Goal: Task Accomplishment & Management: Complete application form

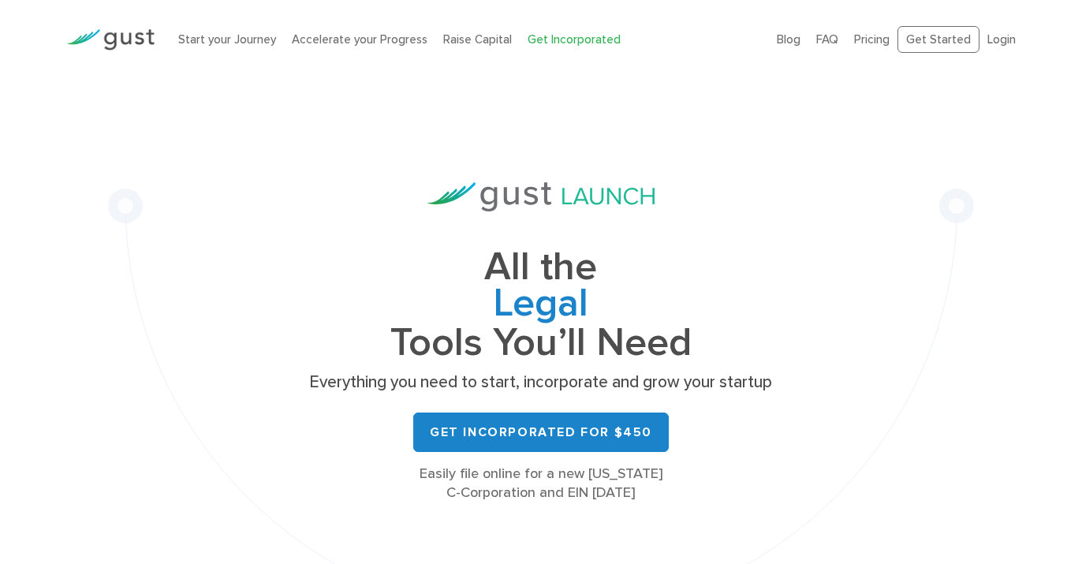
click at [527, 438] on link "Get Incorporated for $450" at bounding box center [540, 431] width 255 height 39
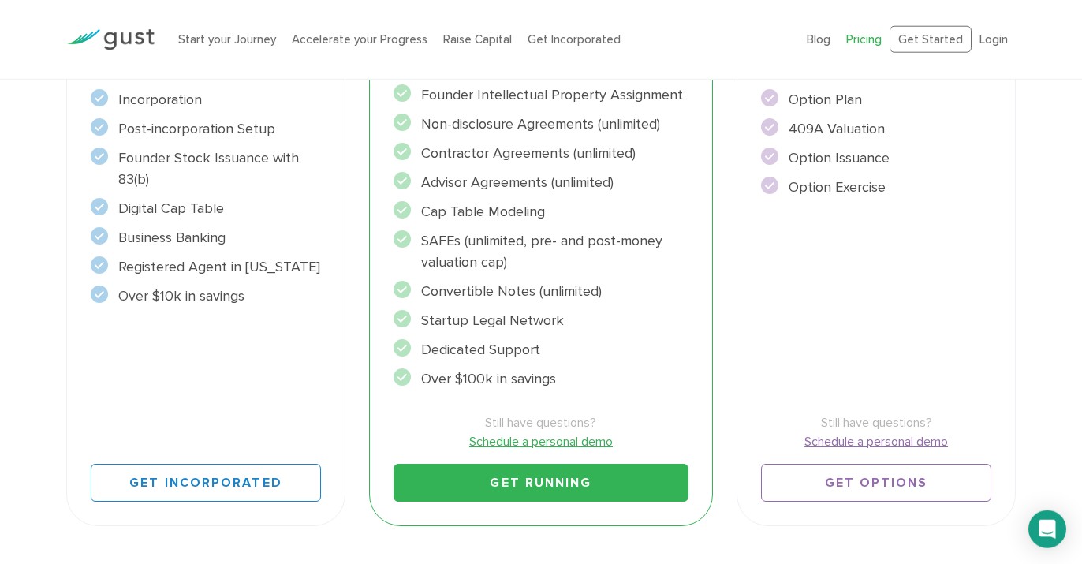
scroll to position [580, 0]
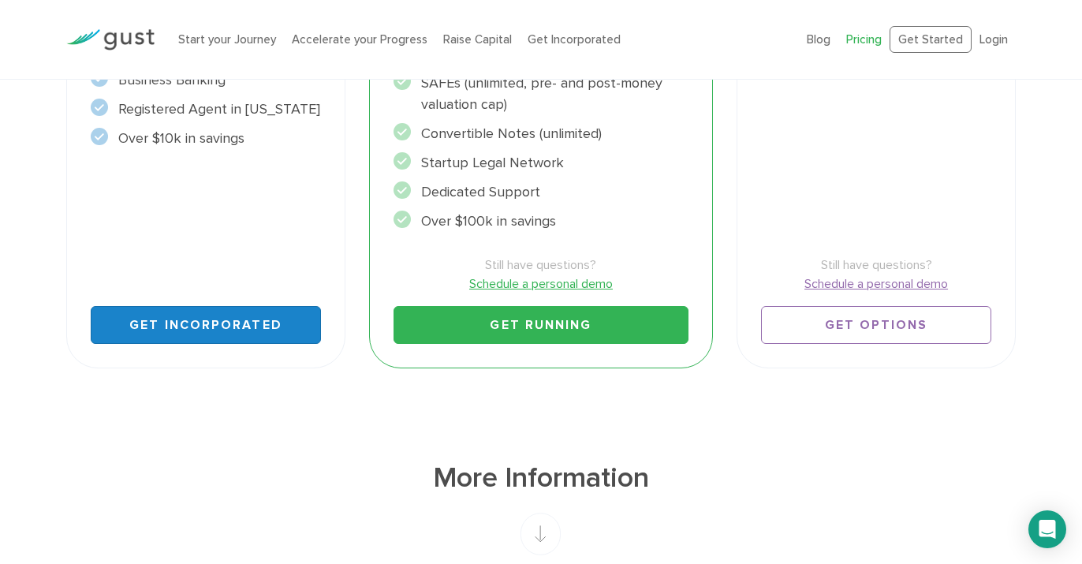
click at [196, 321] on link "Get Incorporated" at bounding box center [206, 325] width 231 height 38
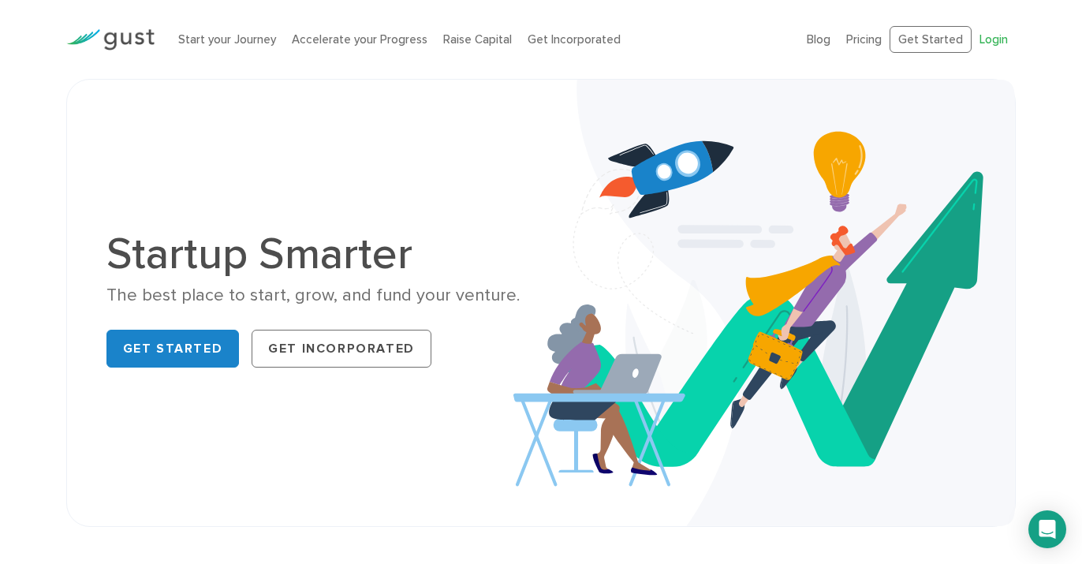
click at [1001, 38] on link "Login" at bounding box center [993, 39] width 28 height 14
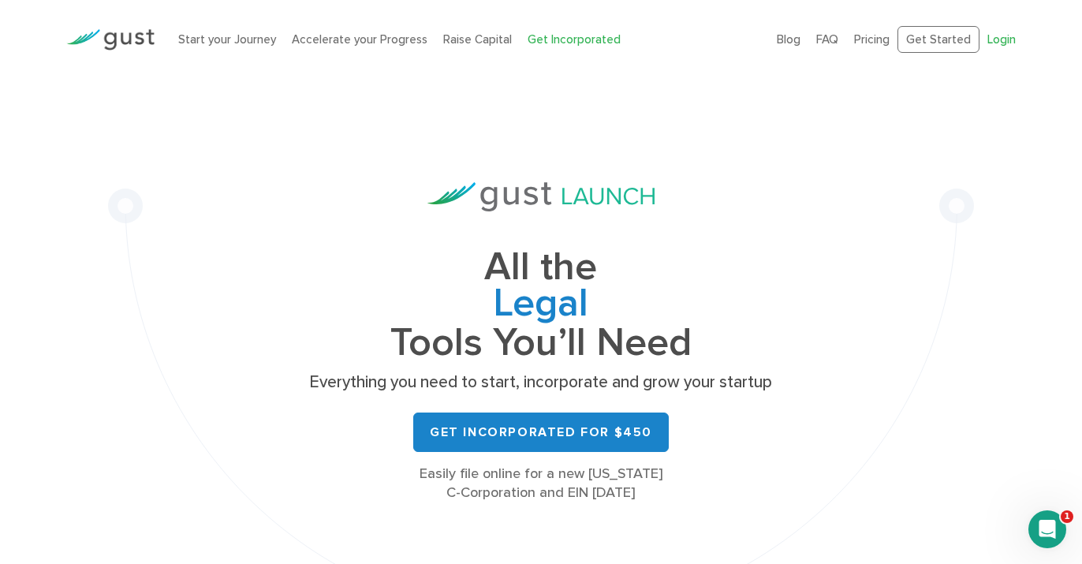
click at [994, 39] on link "Login" at bounding box center [1001, 39] width 28 height 14
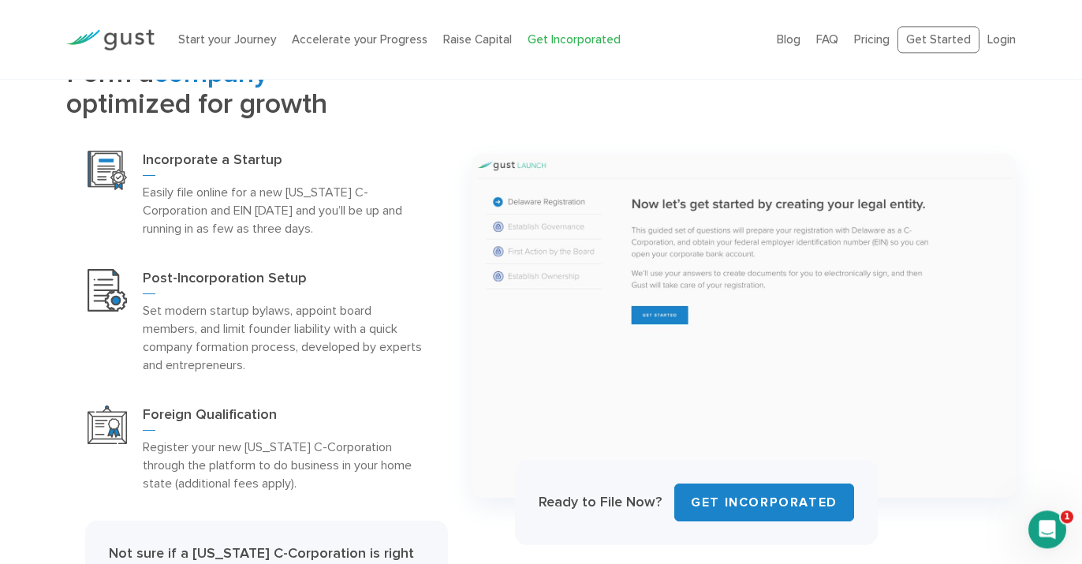
scroll to position [833, 0]
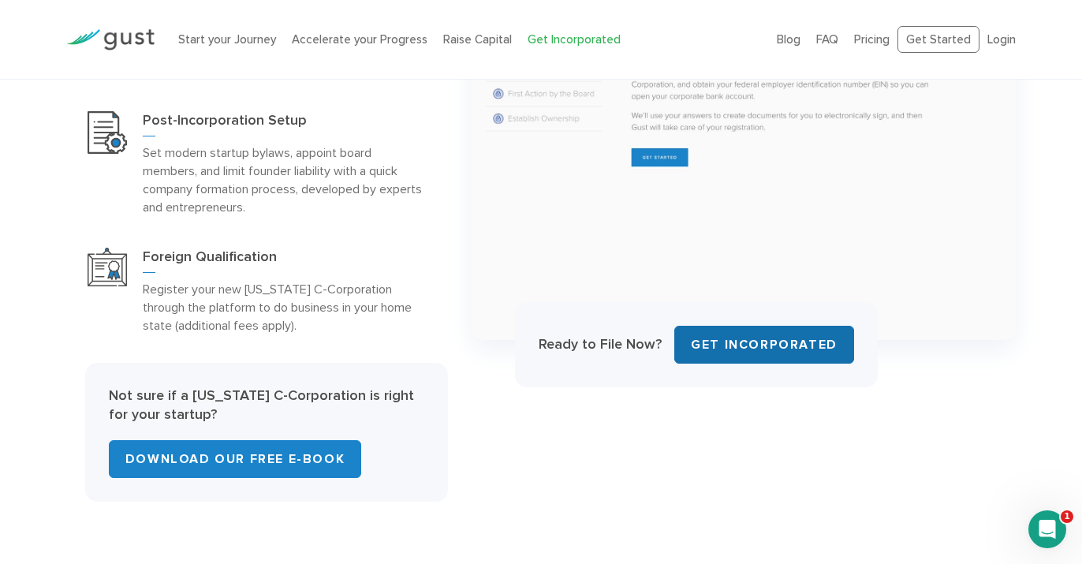
click at [758, 344] on link "Get INCORPORATED" at bounding box center [764, 345] width 180 height 38
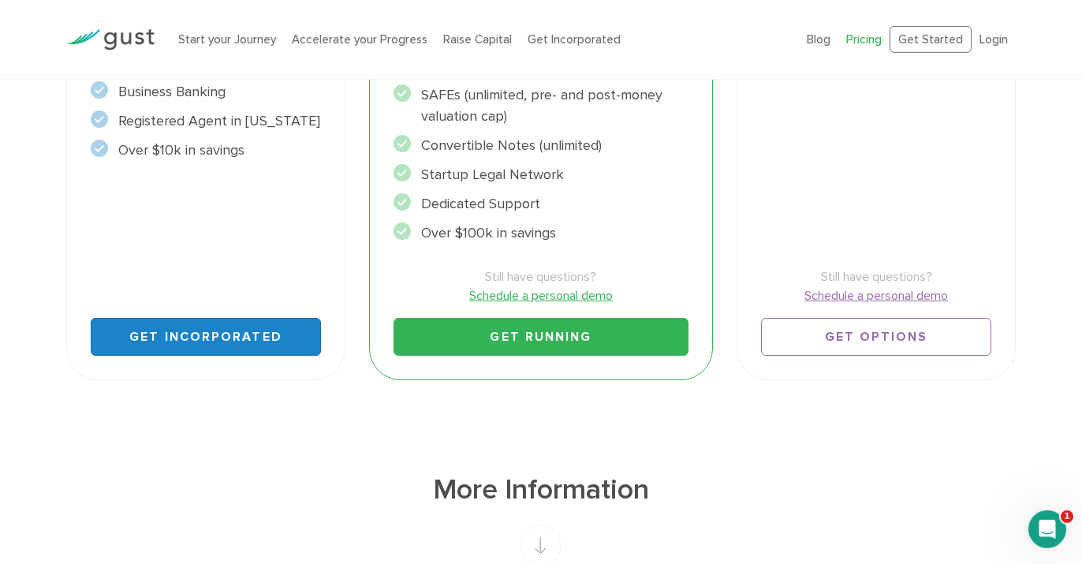
scroll to position [568, 0]
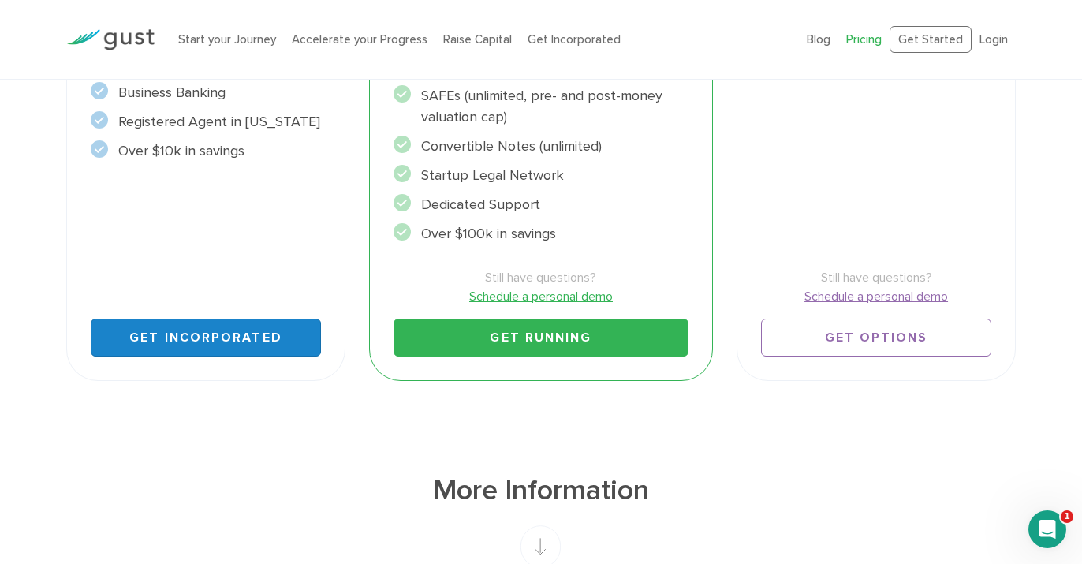
click at [211, 345] on link "Get Incorporated" at bounding box center [206, 338] width 231 height 38
